Goal: Task Accomplishment & Management: Manage account settings

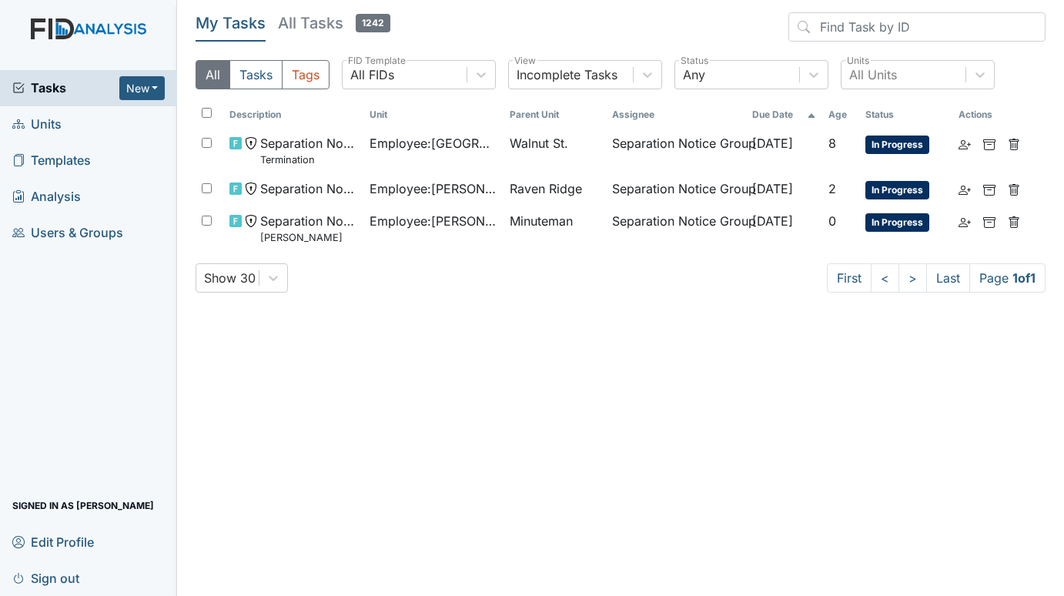
click at [47, 118] on span "Units" at bounding box center [36, 124] width 49 height 24
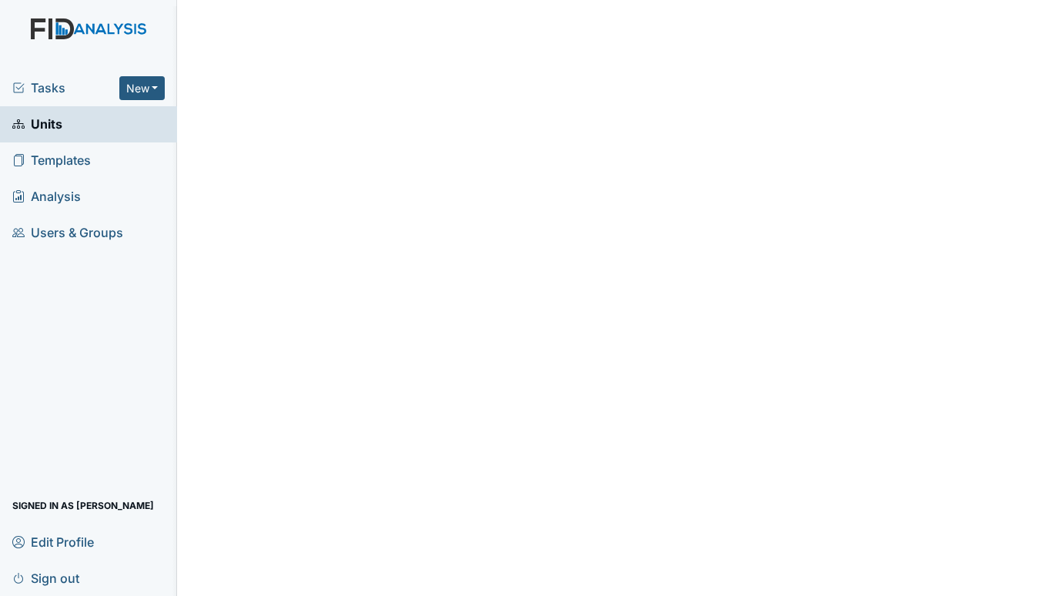
click at [44, 87] on span "Tasks" at bounding box center [65, 88] width 107 height 18
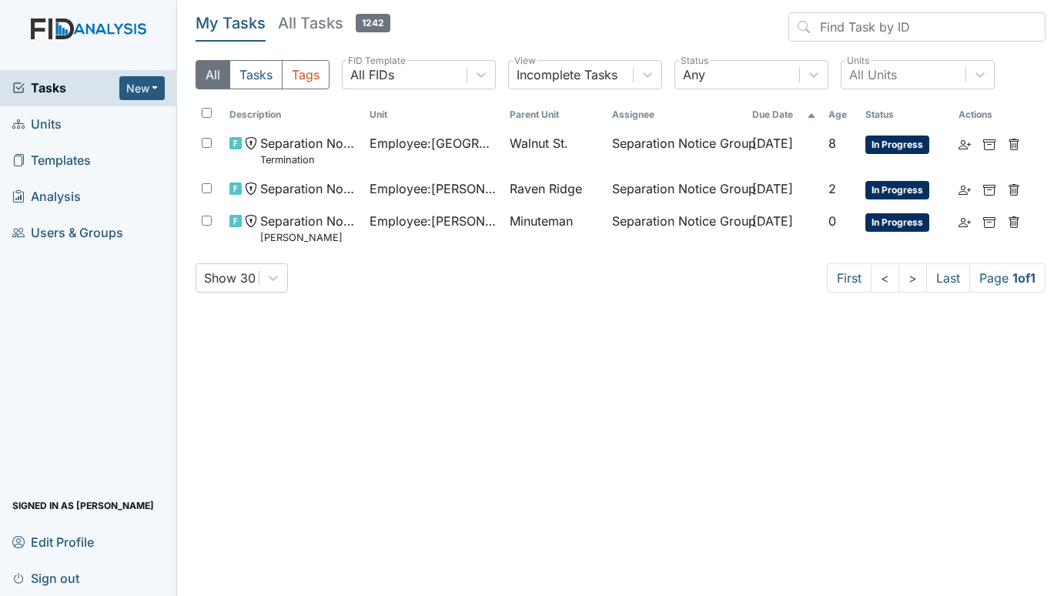
click at [52, 122] on span "Units" at bounding box center [36, 124] width 49 height 24
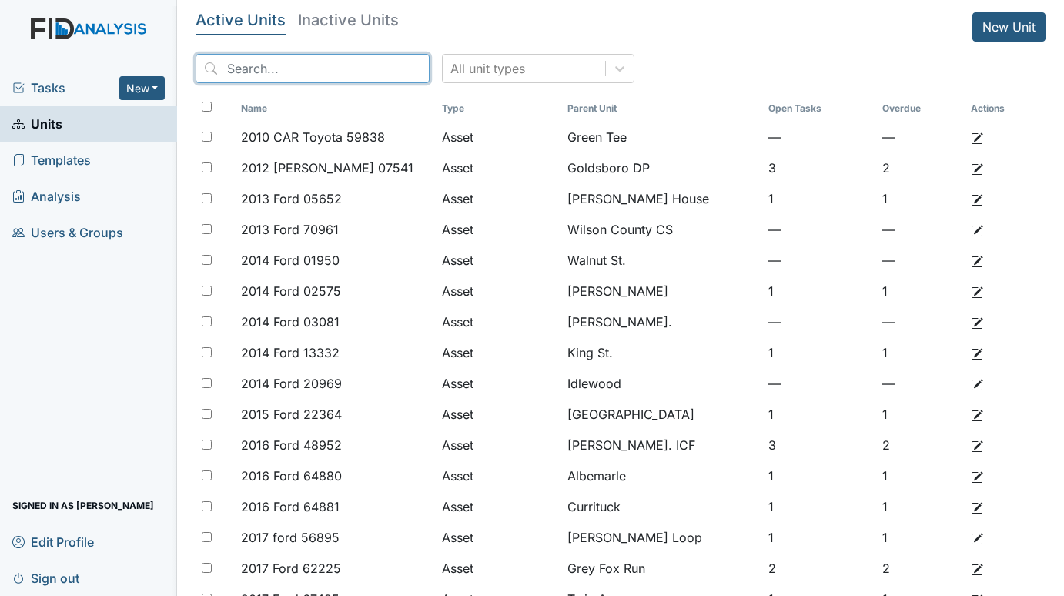
click at [270, 66] on input "search" at bounding box center [313, 68] width 234 height 29
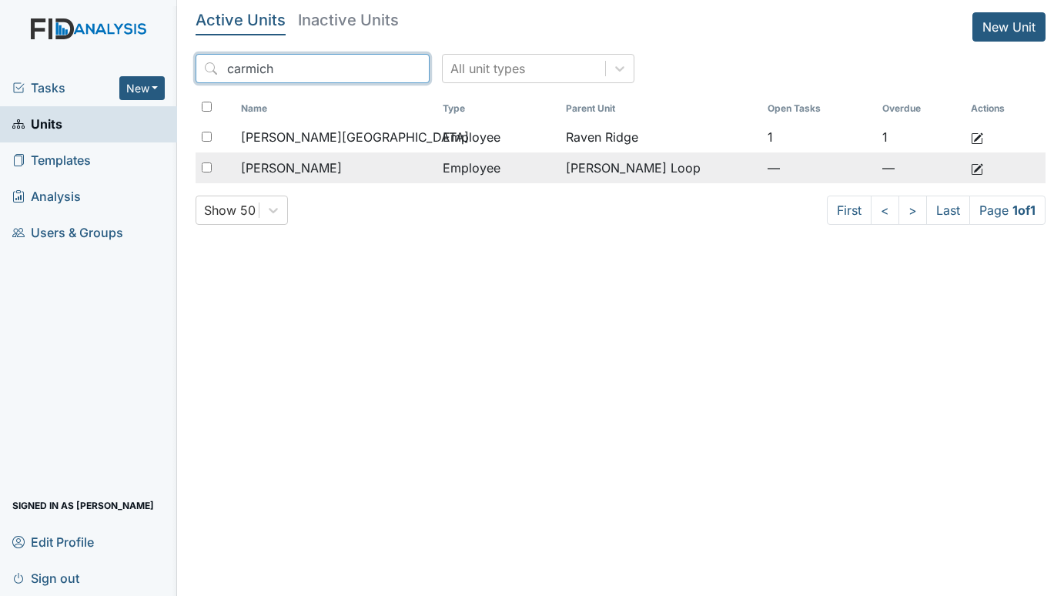
type input "carmich"
click at [329, 166] on span "Carmichael, Teerica" at bounding box center [291, 168] width 101 height 18
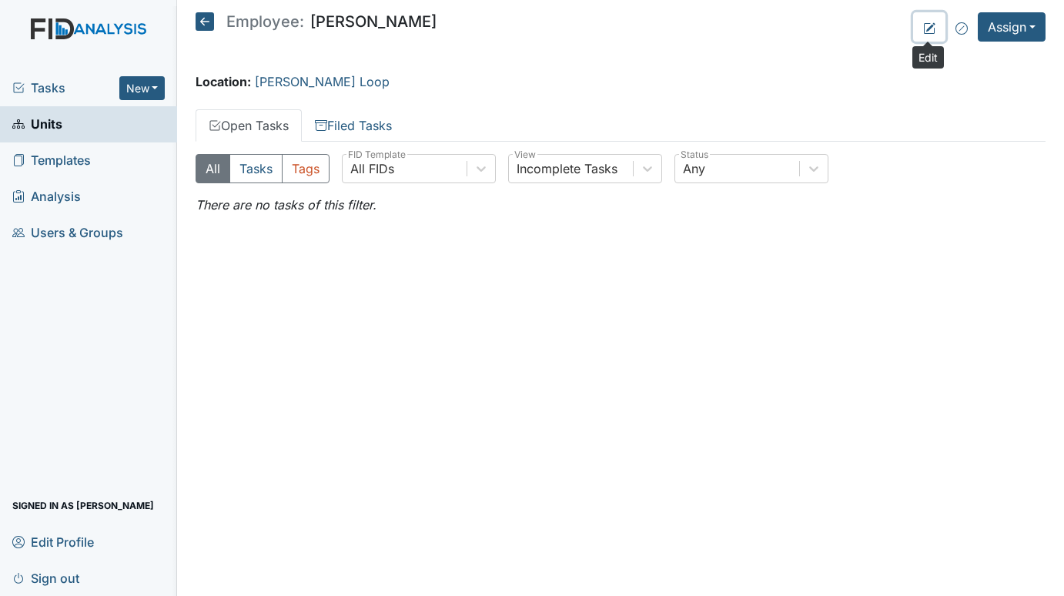
click at [926, 27] on icon at bounding box center [930, 28] width 12 height 12
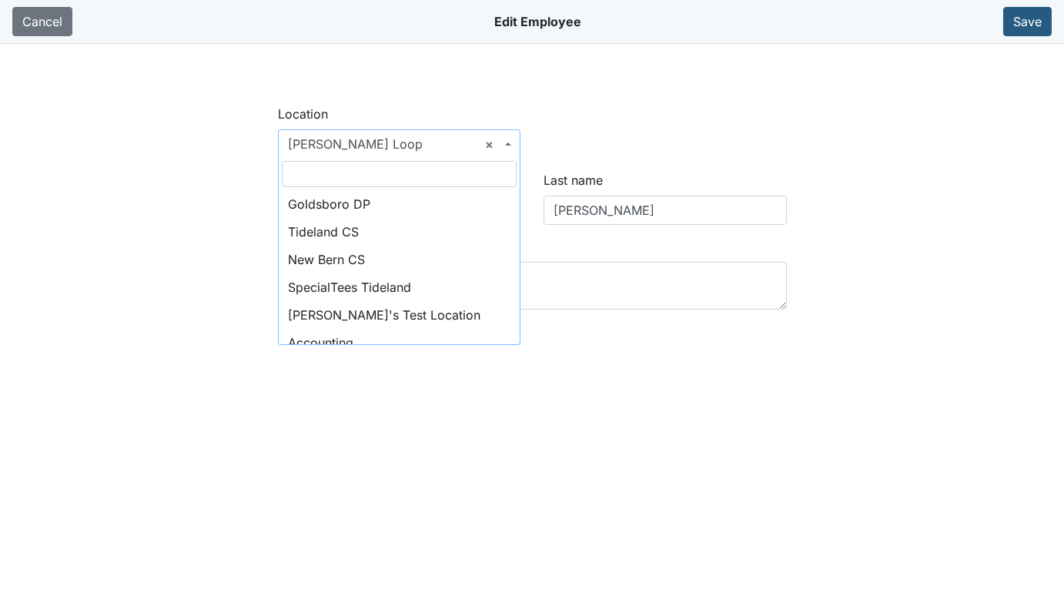
click at [505, 139] on span "× McKeel Loop" at bounding box center [399, 143] width 243 height 29
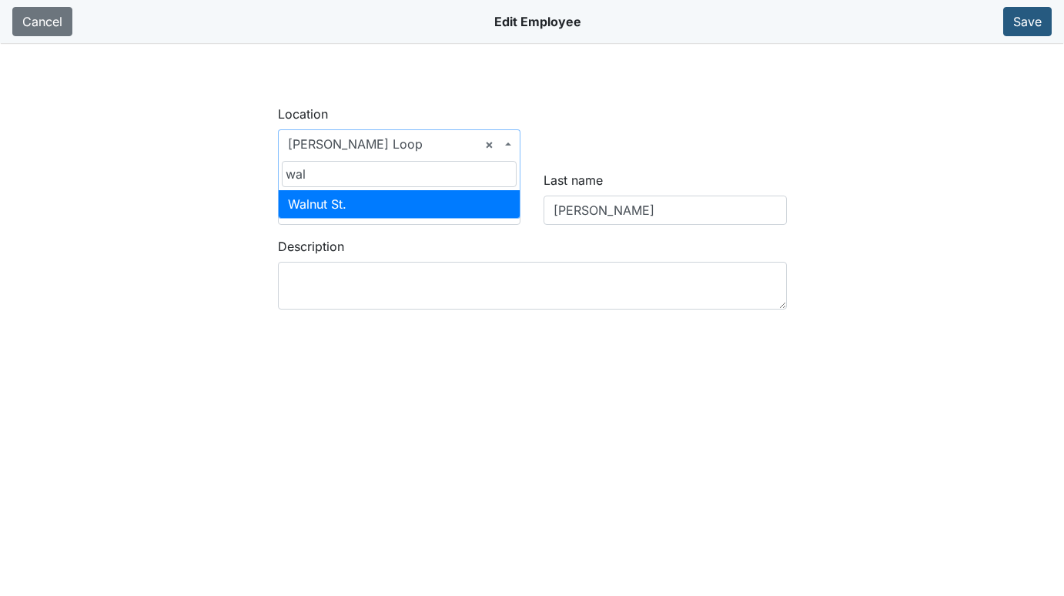
type input "wal"
select select "03e4058e-bd74-4289-baf9-c968e1a7c6c9"
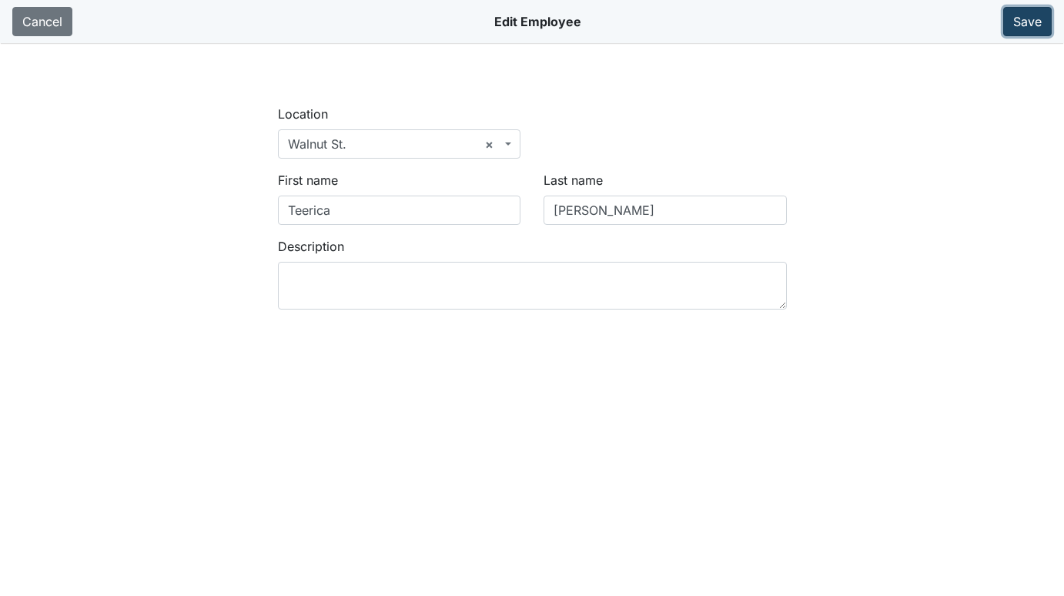
click at [1034, 18] on button "Save" at bounding box center [1028, 21] width 49 height 29
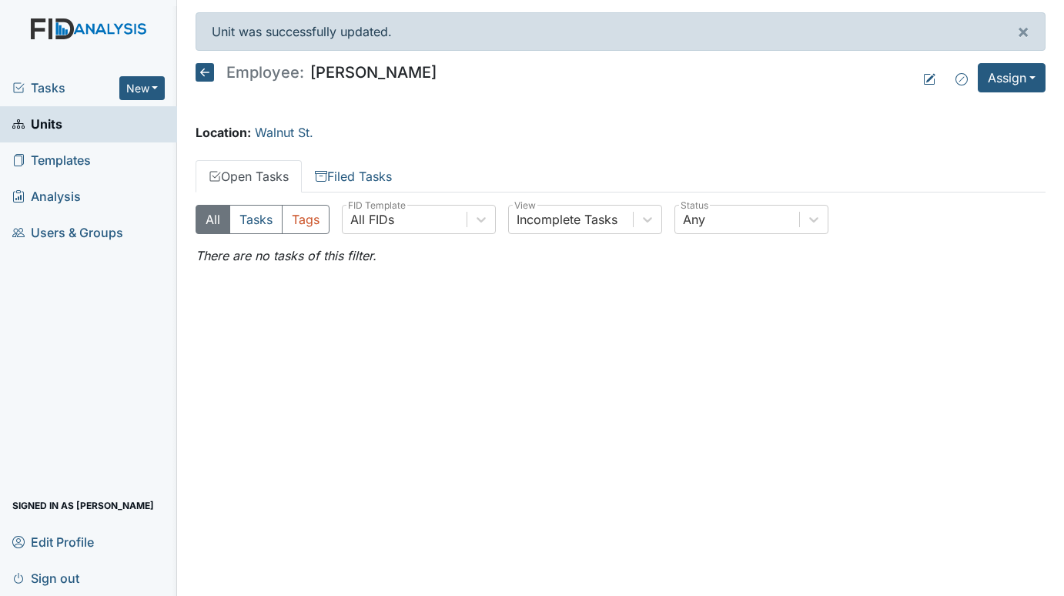
click at [59, 85] on span "Tasks" at bounding box center [65, 88] width 107 height 18
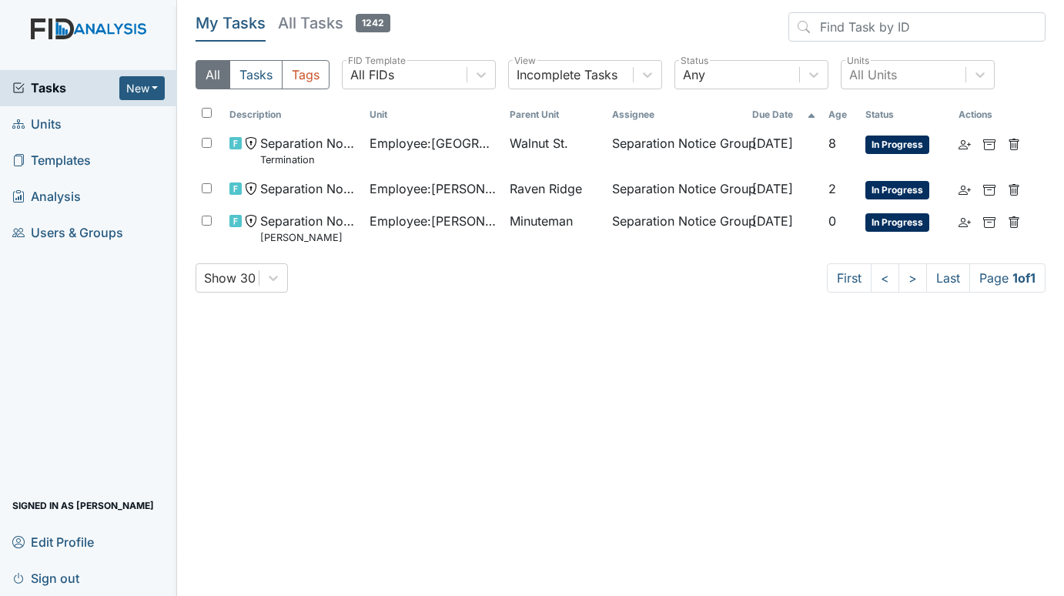
click at [53, 116] on span "Units" at bounding box center [36, 124] width 49 height 24
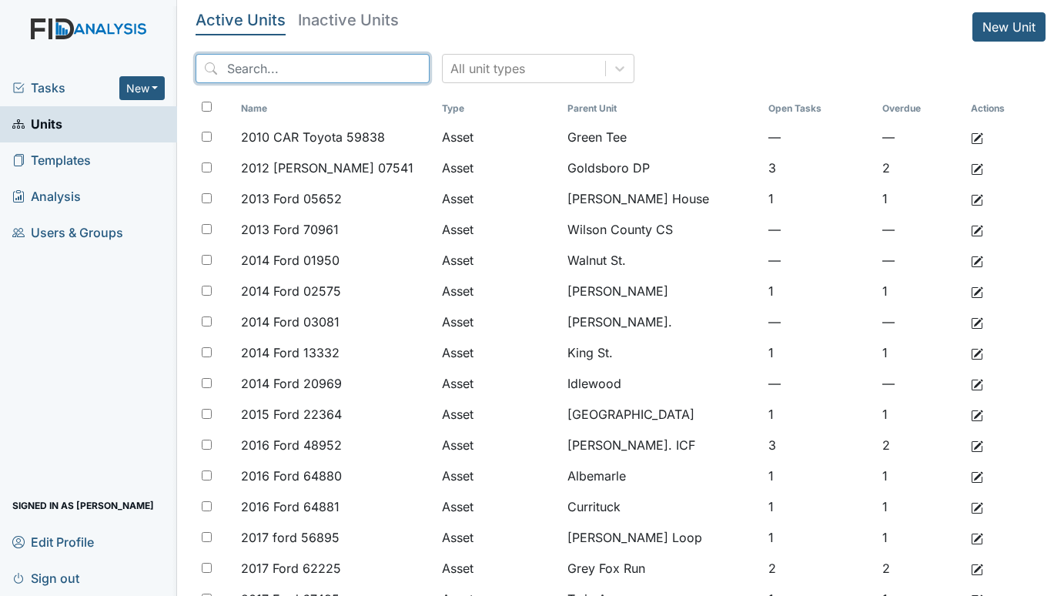
click at [254, 58] on input "search" at bounding box center [313, 68] width 234 height 29
click at [315, 18] on h5 "Inactive Units" at bounding box center [348, 19] width 101 height 15
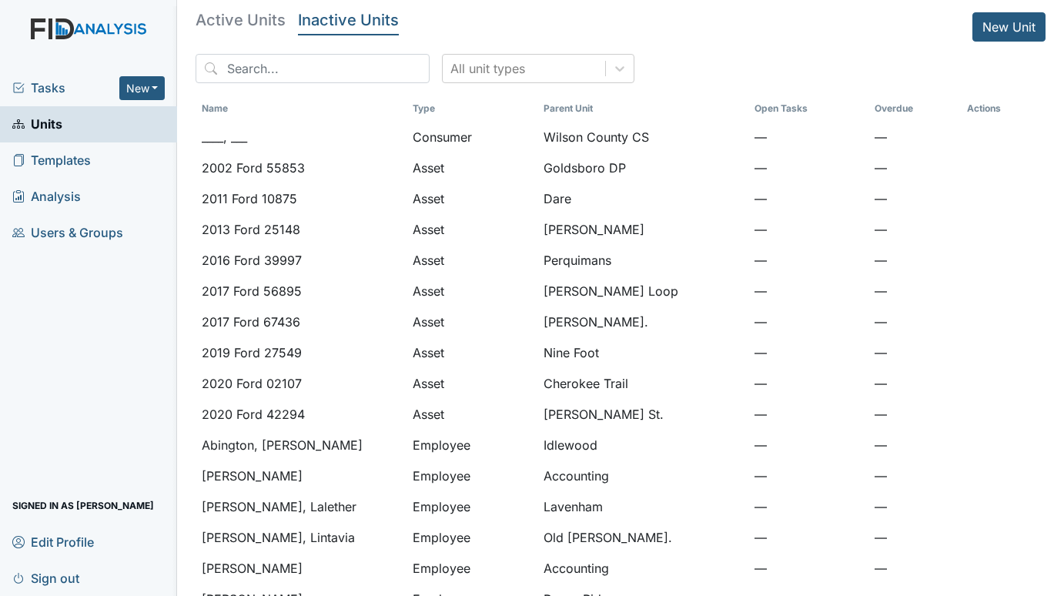
click at [368, 18] on h5 "Inactive Units" at bounding box center [348, 19] width 101 height 15
click at [310, 62] on input "search" at bounding box center [313, 68] width 234 height 29
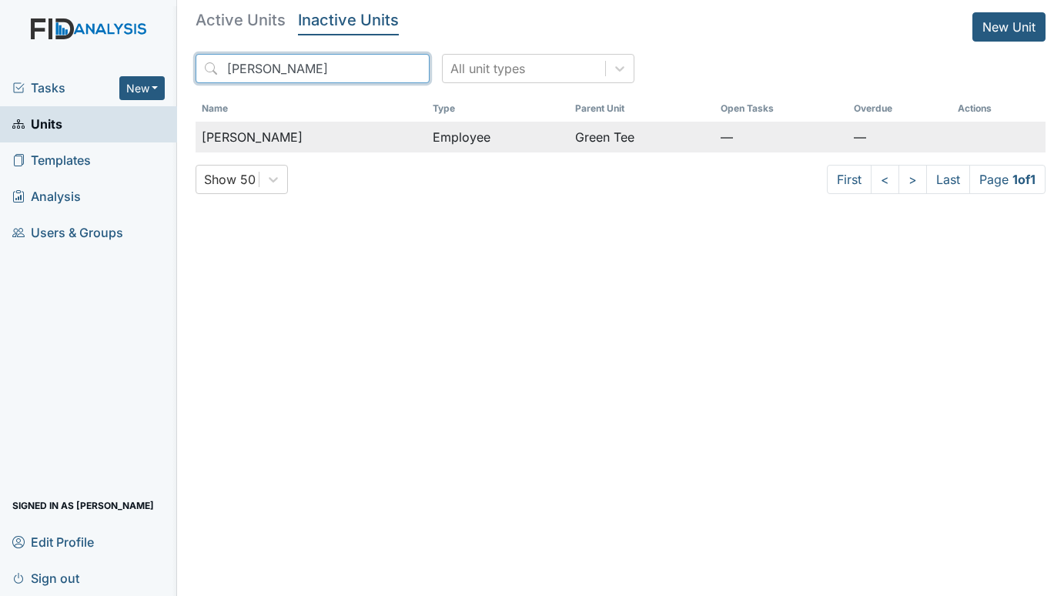
type input "hayes"
click at [286, 131] on span "Hayes, Lynnell" at bounding box center [252, 137] width 101 height 18
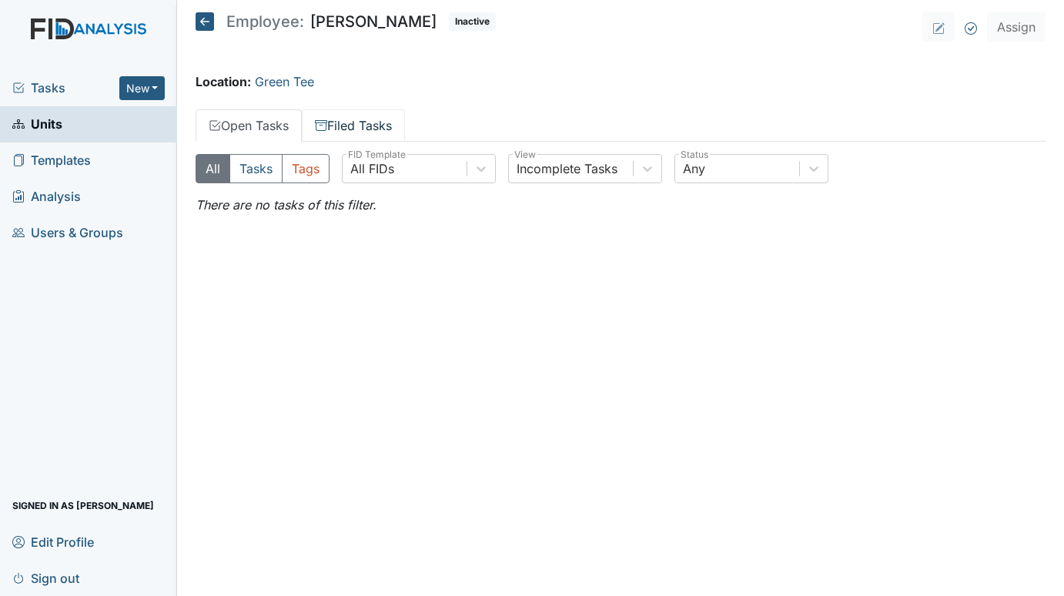
click at [364, 122] on link "Filed Tasks" at bounding box center [353, 125] width 103 height 32
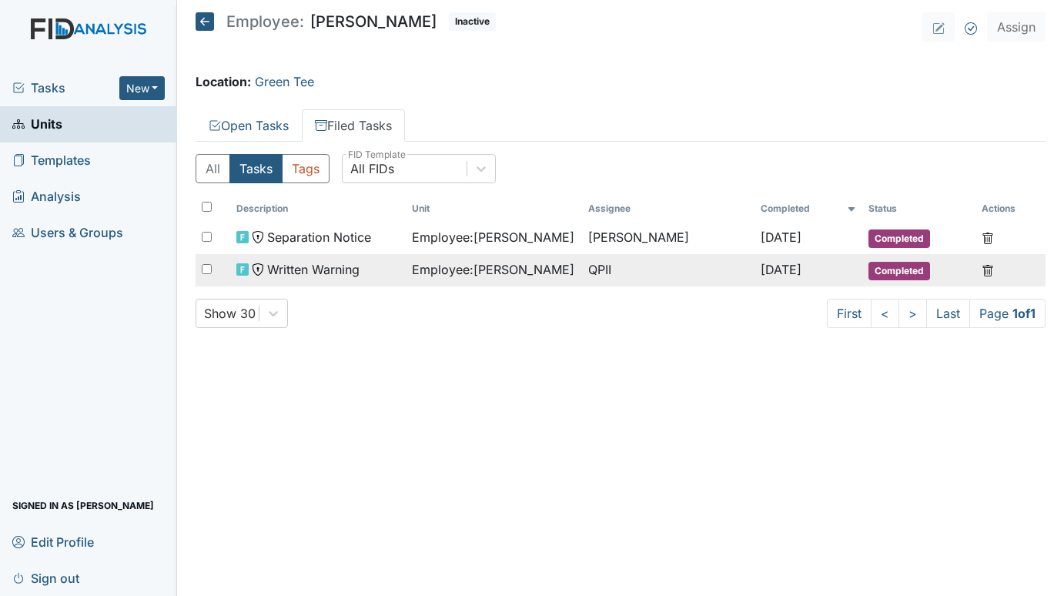
click at [449, 273] on span "Employee : Hayes, Lynnell" at bounding box center [493, 269] width 163 height 18
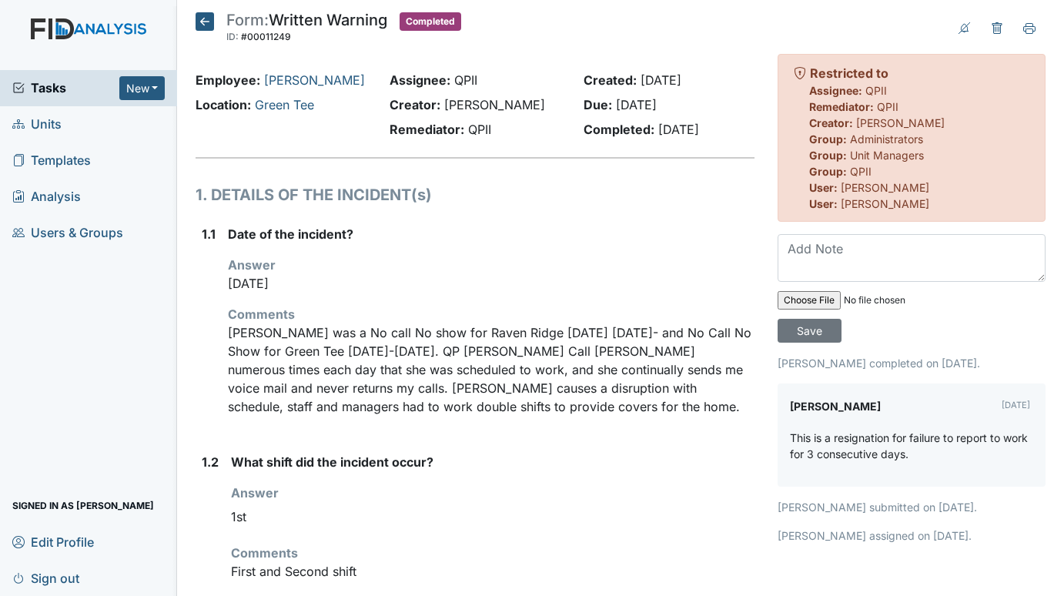
click at [200, 18] on icon at bounding box center [205, 21] width 18 height 18
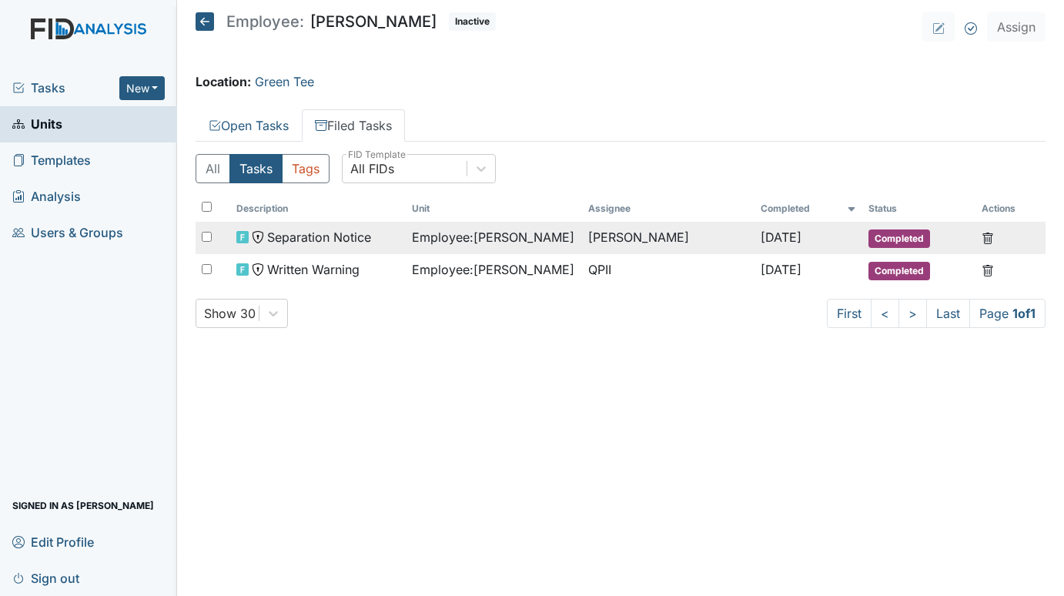
click at [352, 236] on span "Separation Notice" at bounding box center [319, 237] width 104 height 18
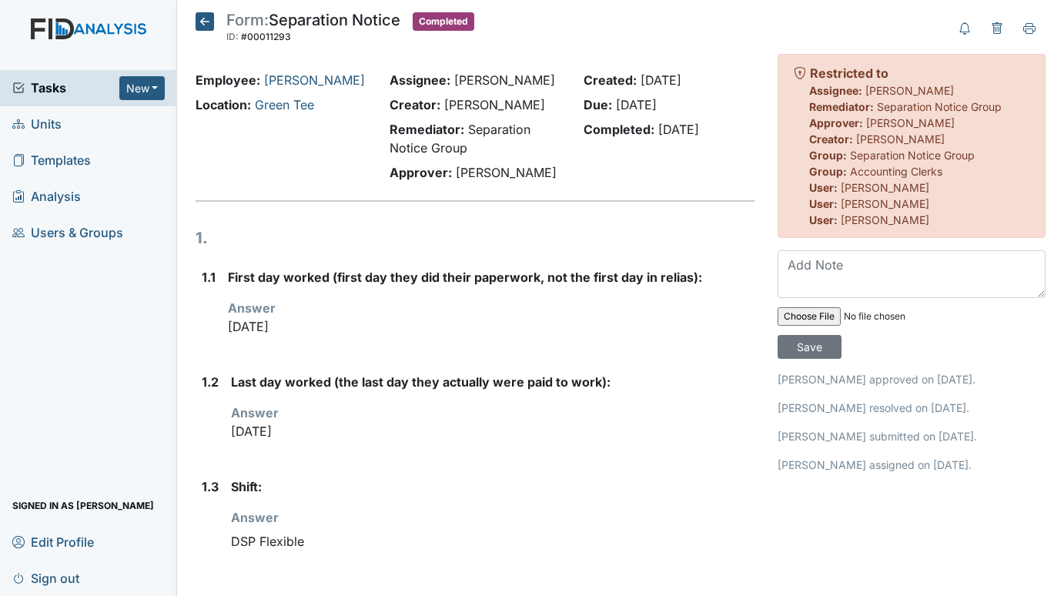
click at [43, 119] on span "Units" at bounding box center [36, 124] width 49 height 24
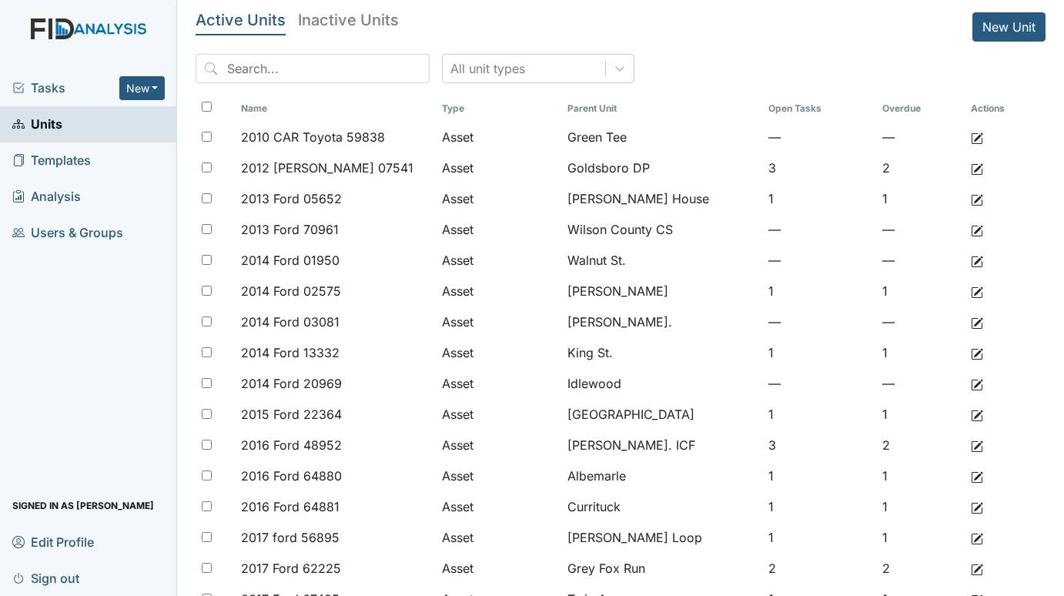
click at [52, 82] on span "Tasks" at bounding box center [65, 88] width 107 height 18
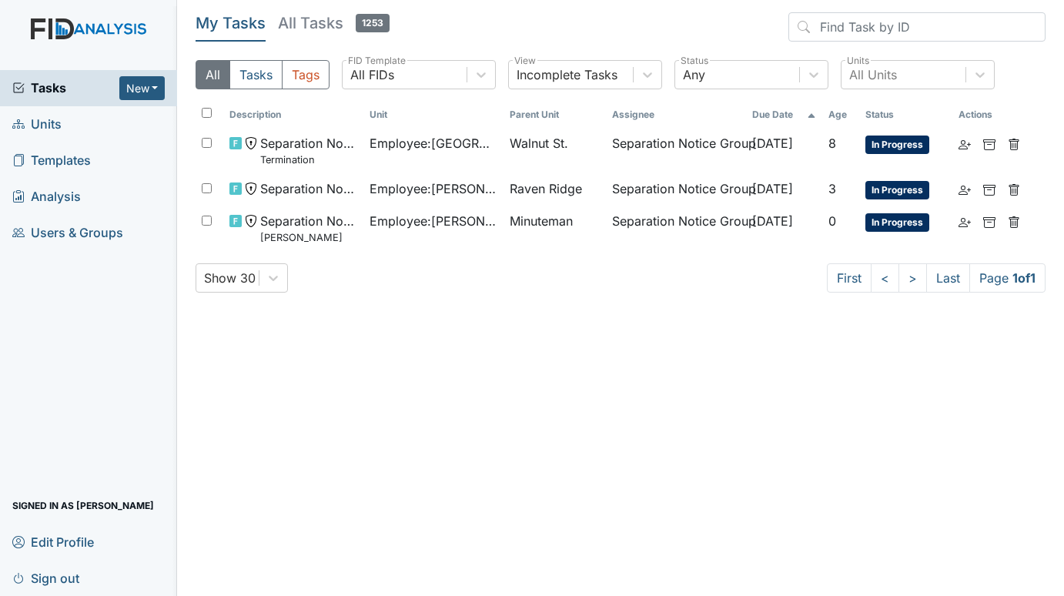
click at [51, 125] on span "Units" at bounding box center [36, 124] width 49 height 24
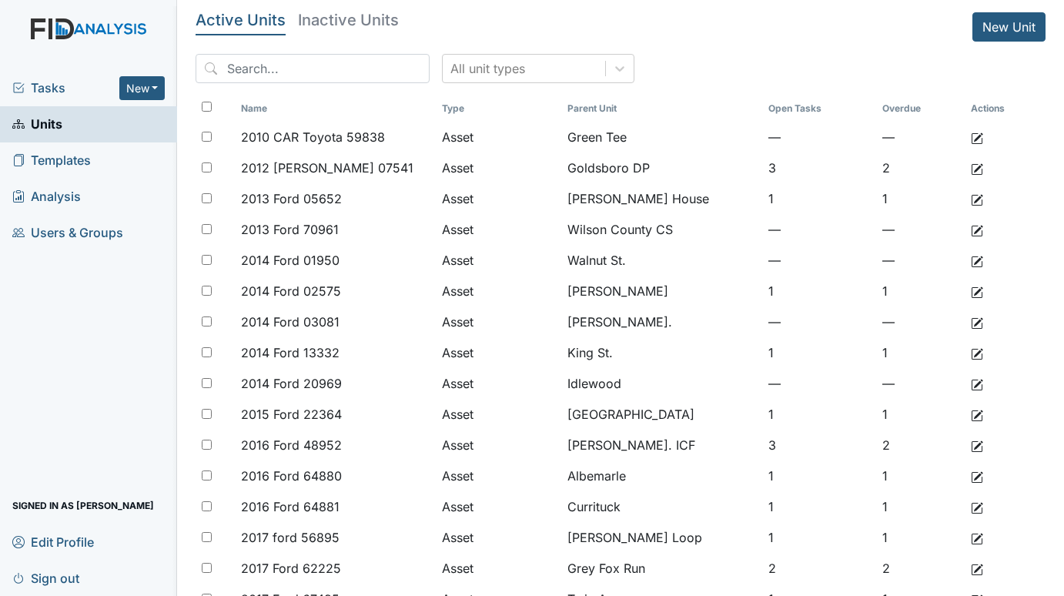
click at [42, 87] on span "Tasks" at bounding box center [65, 88] width 107 height 18
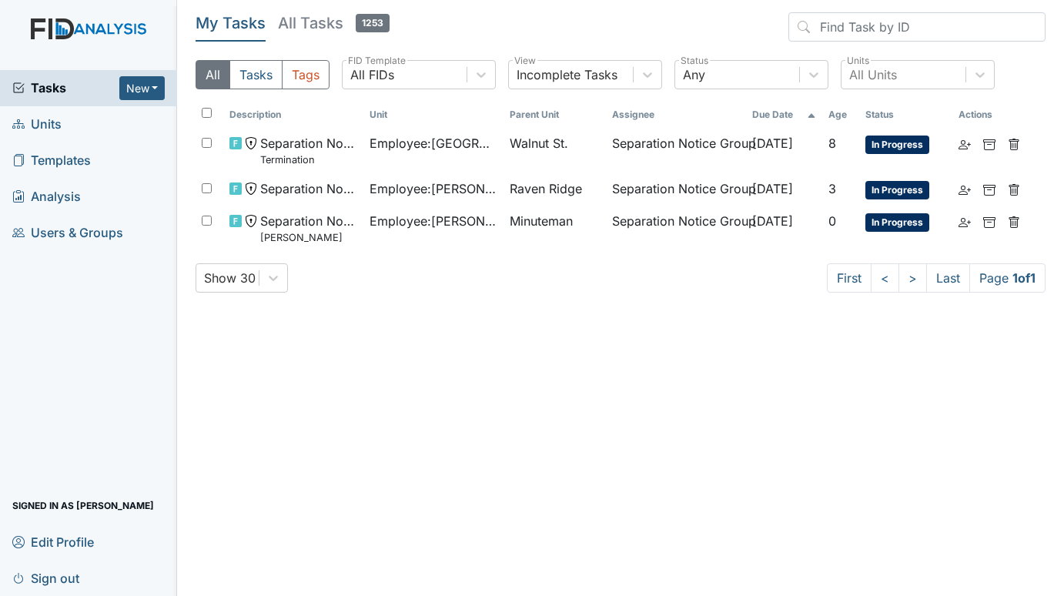
click at [39, 122] on span "Units" at bounding box center [36, 124] width 49 height 24
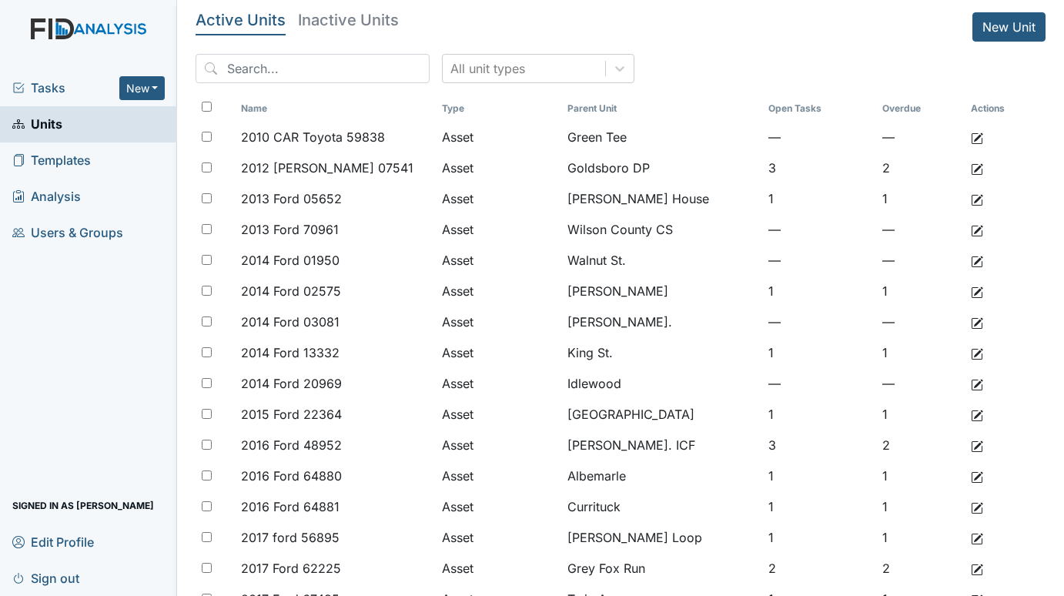
click at [43, 92] on span "Tasks" at bounding box center [65, 88] width 107 height 18
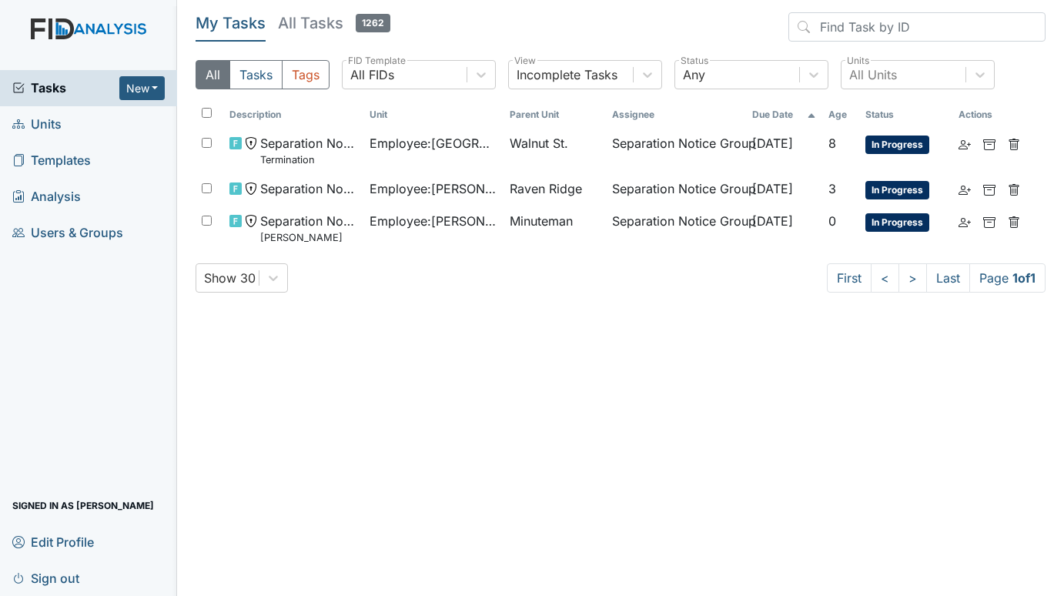
click at [52, 120] on span "Units" at bounding box center [36, 124] width 49 height 24
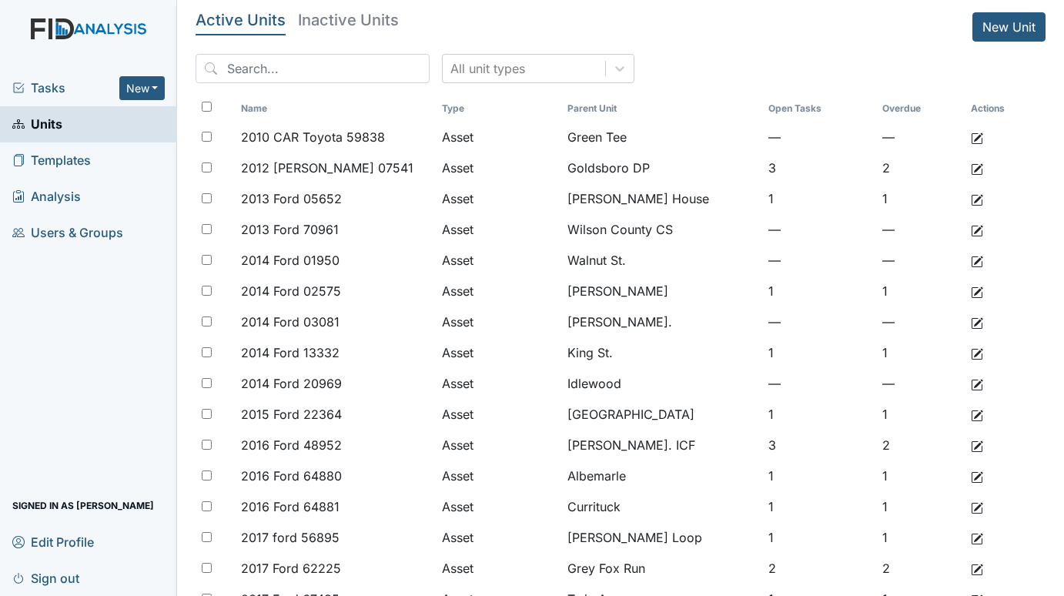
click at [56, 85] on span "Tasks" at bounding box center [65, 88] width 107 height 18
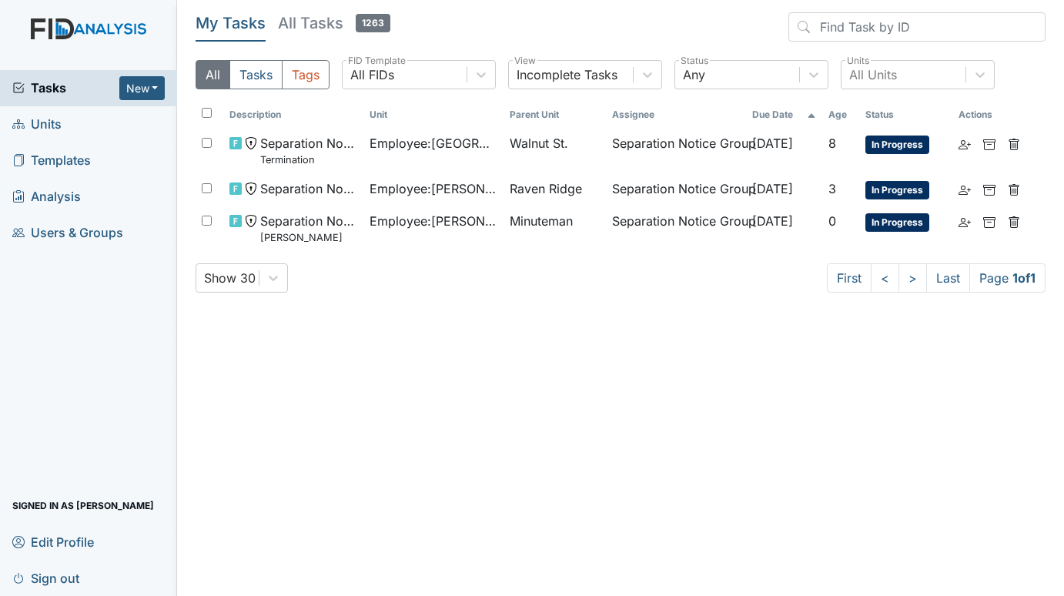
click at [45, 124] on span "Units" at bounding box center [36, 124] width 49 height 24
